Goal: Task Accomplishment & Management: Use online tool/utility

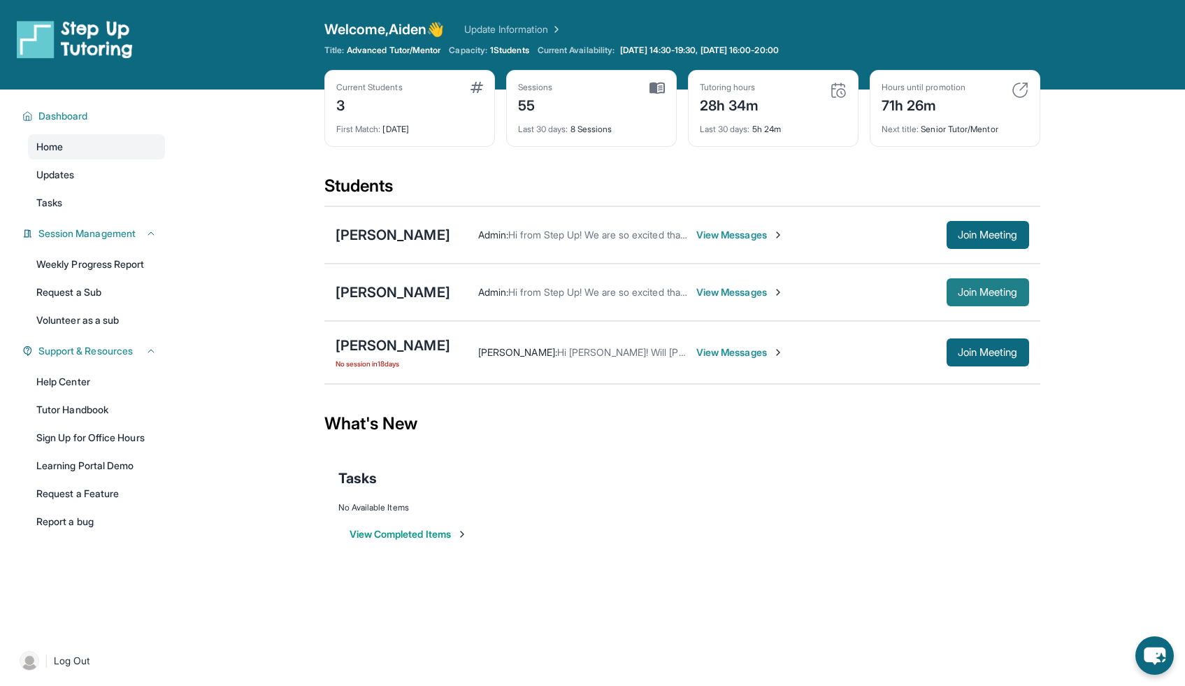
click at [988, 293] on span "Join Meeting" at bounding box center [988, 292] width 60 height 8
click at [392, 293] on div "[PERSON_NAME]" at bounding box center [393, 293] width 115 height 20
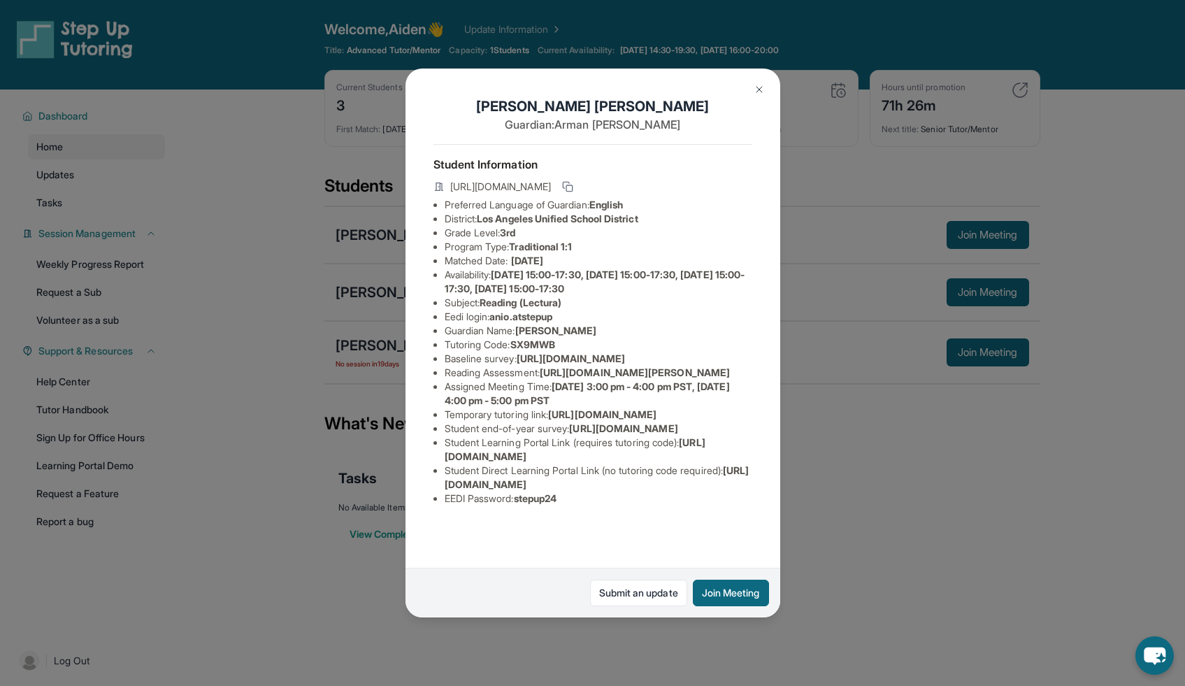
drag, startPoint x: 549, startPoint y: 426, endPoint x: 535, endPoint y: 447, distance: 25.2
click at [535, 380] on li "Reading Assessment : [URL][DOMAIN_NAME][PERSON_NAME]" at bounding box center [599, 373] width 308 height 14
copy span "[URL][DOMAIN_NAME]"
drag, startPoint x: 571, startPoint y: 423, endPoint x: 517, endPoint y: 299, distance: 135.6
click at [525, 364] on span "[URL][DOMAIN_NAME]" at bounding box center [571, 358] width 108 height 12
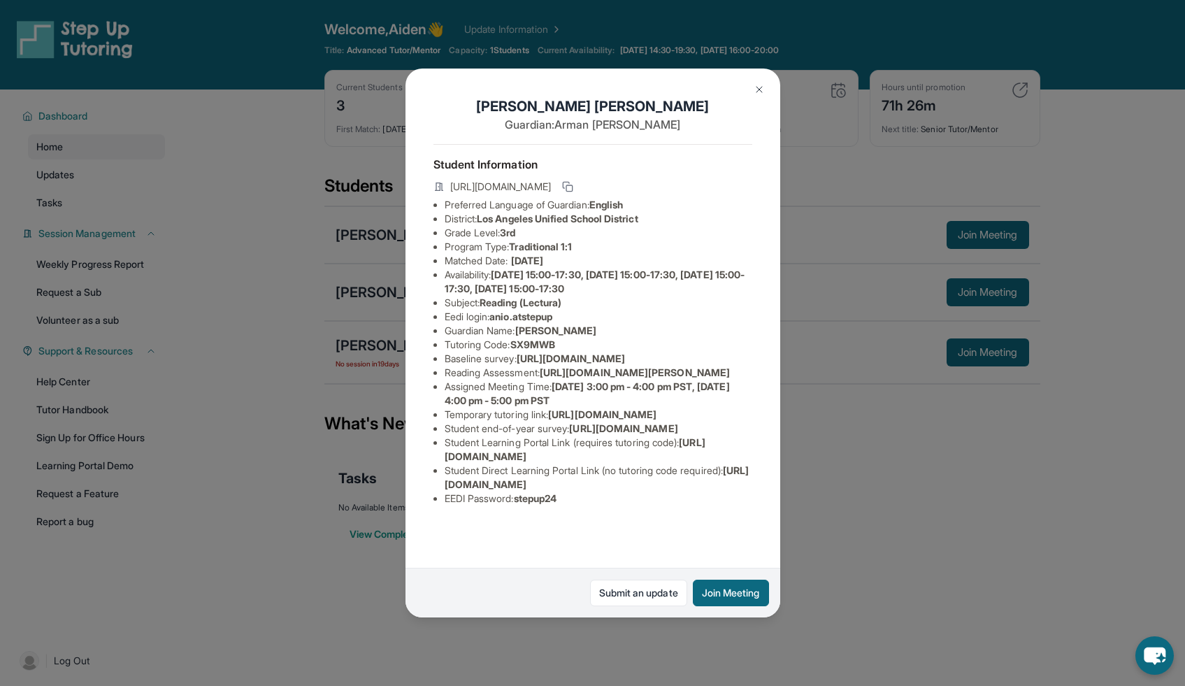
drag, startPoint x: 547, startPoint y: 425, endPoint x: 548, endPoint y: 439, distance: 14.1
click at [548, 380] on li "Reading Assessment : [URL][DOMAIN_NAME][PERSON_NAME]" at bounding box center [599, 373] width 308 height 14
copy span "[URL][DOMAIN_NAME]"
click at [543, 364] on span "[URL][DOMAIN_NAME]" at bounding box center [571, 358] width 108 height 12
click at [759, 83] on button at bounding box center [759, 90] width 28 height 28
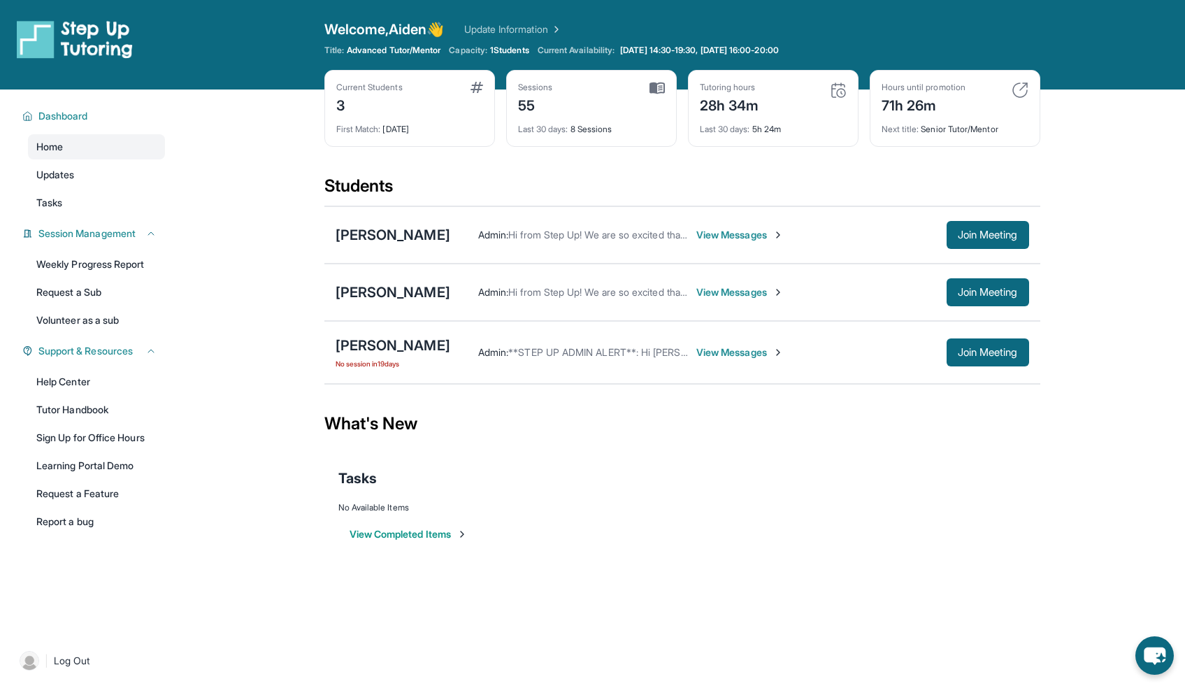
click at [554, 334] on div "[PERSON_NAME] No session [DATE] Admin : **STEP UP ADMIN ALERT**: Hi [PERSON_NAM…" at bounding box center [682, 352] width 716 height 63
click at [967, 352] on span "Join Meeting" at bounding box center [988, 352] width 60 height 8
